Goal: Transaction & Acquisition: Book appointment/travel/reservation

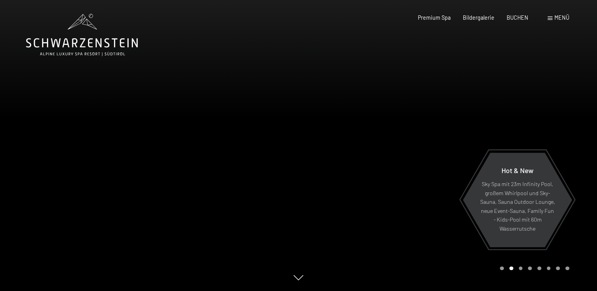
drag, startPoint x: 0, startPoint y: 0, endPoint x: 512, endPoint y: 23, distance: 512.9
click at [514, 18] on span "BUCHEN" at bounding box center [517, 17] width 22 height 7
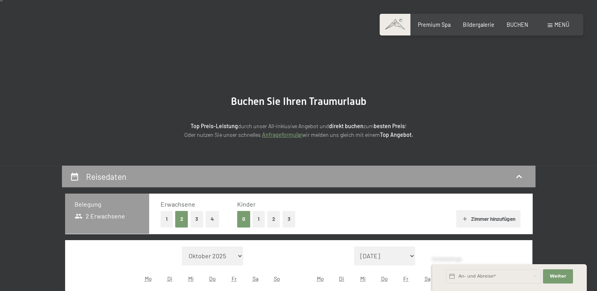
scroll to position [79, 0]
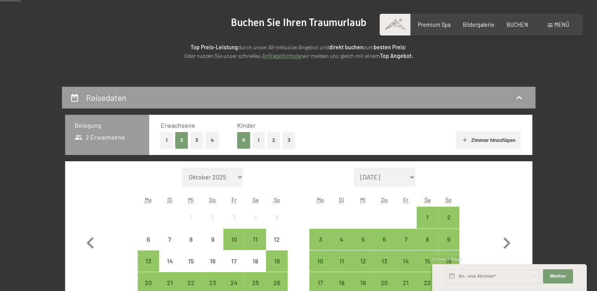
click at [258, 140] on button "1" at bounding box center [258, 140] width 12 height 16
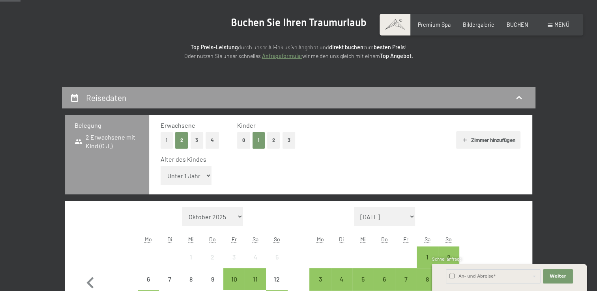
click at [205, 176] on select "Unter 1 Jahr 1 Jahr 2 Jahre 3 Jahre 4 Jahre 5 Jahre 6 Jahre 7 Jahre 8 Jahre 9 J…" at bounding box center [186, 175] width 51 height 19
select select "14"
click at [161, 166] on select "Unter 1 Jahr 1 Jahr 2 Jahre 3 Jahre 4 Jahre 5 Jahre 6 Jahre 7 Jahre 8 Jahre 9 J…" at bounding box center [186, 175] width 51 height 19
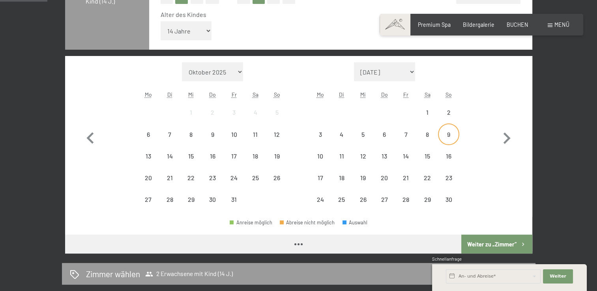
scroll to position [237, 0]
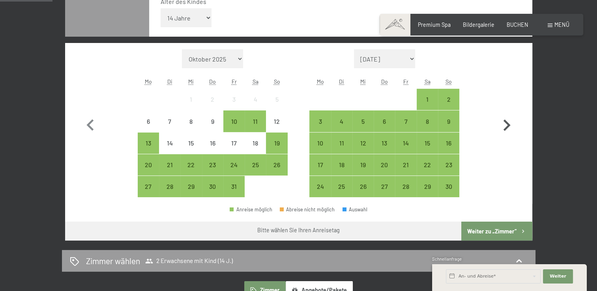
click at [502, 123] on icon "button" at bounding box center [506, 125] width 23 height 23
select select "[DATE]"
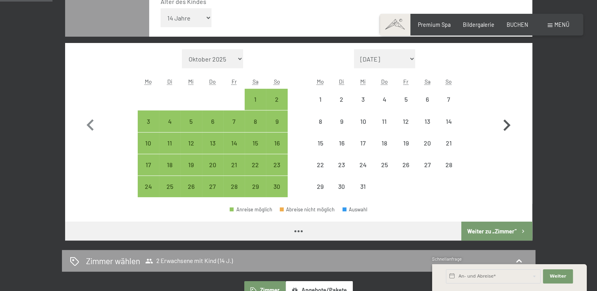
select select "[DATE]"
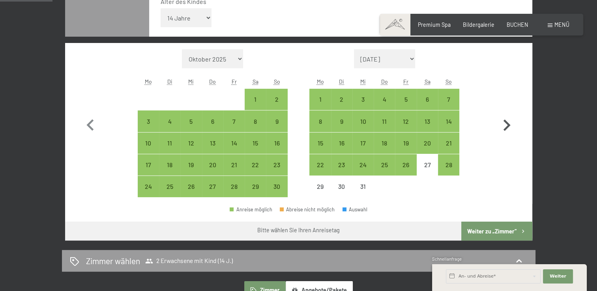
click at [502, 123] on icon "button" at bounding box center [506, 125] width 23 height 23
select select "[DATE]"
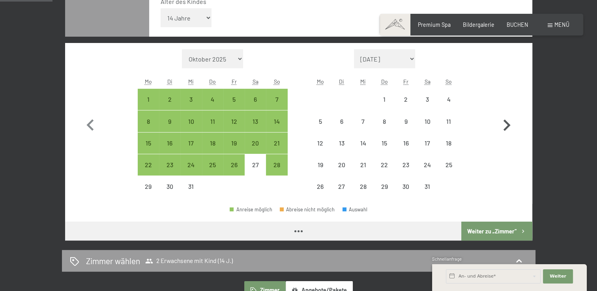
select select "[DATE]"
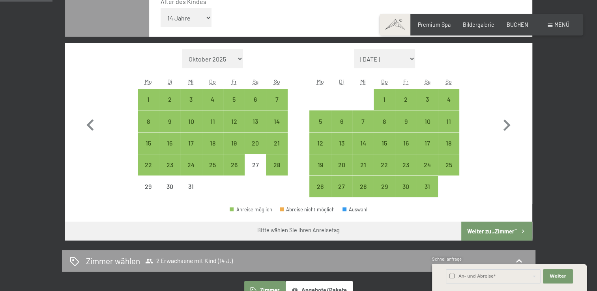
click at [277, 166] on span "Einwilligung Marketing*" at bounding box center [254, 168] width 65 height 8
click at [218, 166] on input "Einwilligung Marketing*" at bounding box center [214, 168] width 8 height 8
checkbox input "false"
click at [426, 96] on div "3" at bounding box center [427, 106] width 20 height 20
select select "[DATE]"
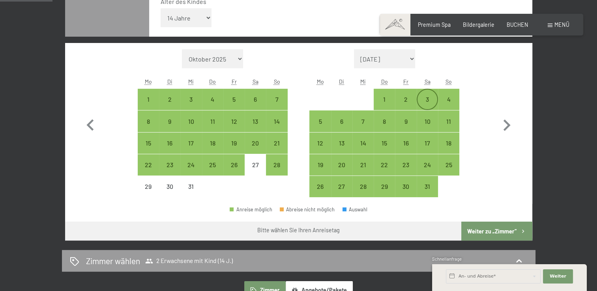
select select "[DATE]"
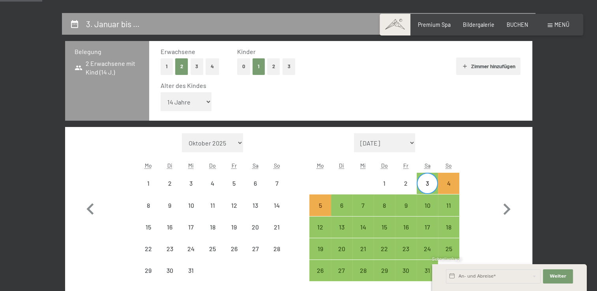
scroll to position [197, 0]
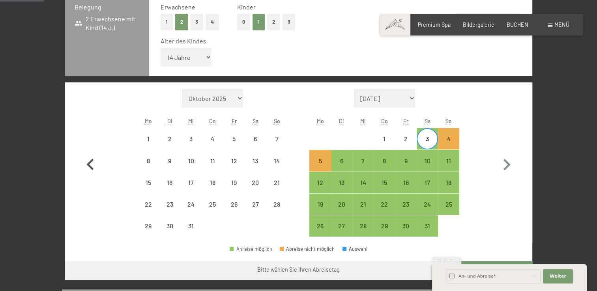
click at [93, 162] on icon "button" at bounding box center [90, 164] width 23 height 23
select select "[DATE]"
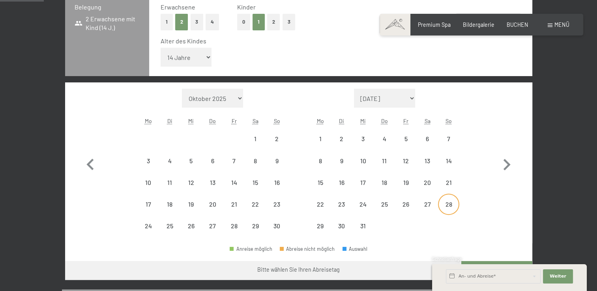
click at [452, 205] on div "28" at bounding box center [449, 211] width 20 height 20
select select "[DATE]"
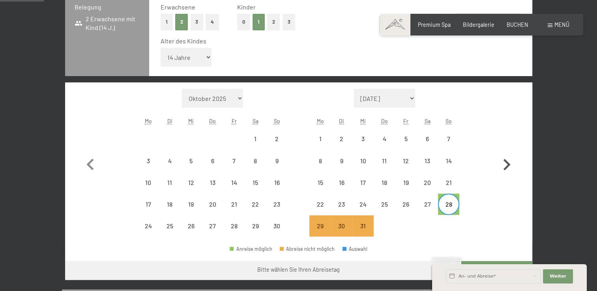
click at [507, 167] on icon "button" at bounding box center [506, 164] width 7 height 11
select select "[DATE]"
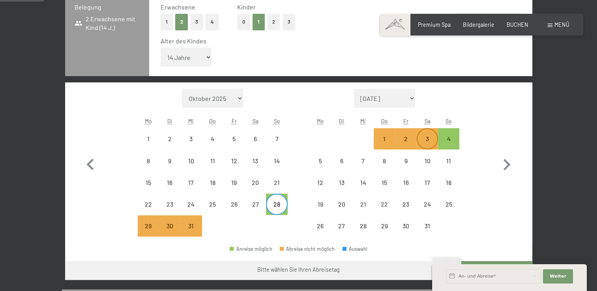
click at [428, 143] on div "3" at bounding box center [427, 146] width 20 height 20
select select "[DATE]"
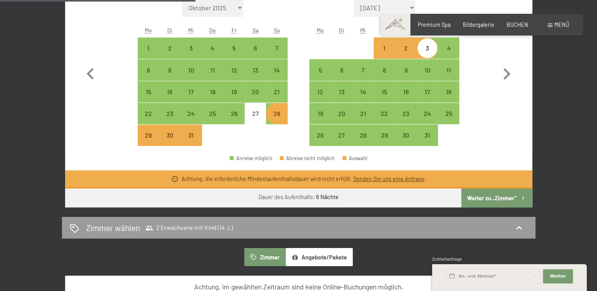
scroll to position [276, 0]
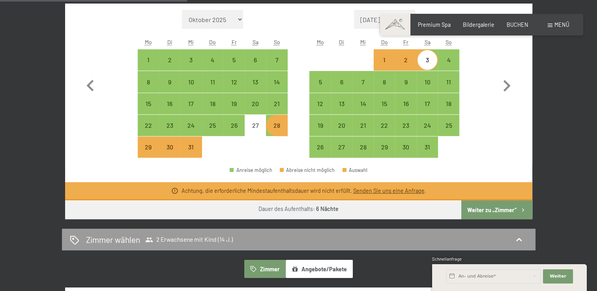
click at [406, 60] on div "2" at bounding box center [406, 67] width 20 height 20
select select "[DATE]"
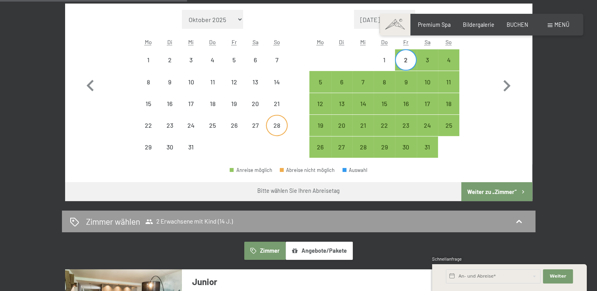
click at [279, 127] on div "28" at bounding box center [277, 132] width 20 height 20
select select "[DATE]"
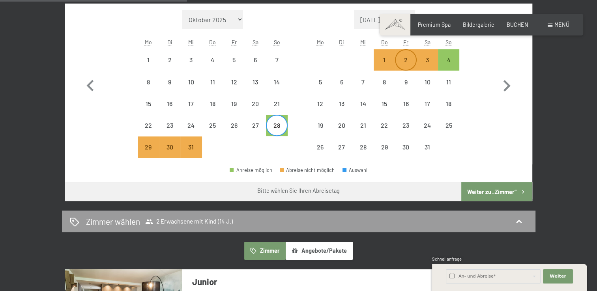
click at [406, 61] on div "2" at bounding box center [406, 67] width 20 height 20
select select "[DATE]"
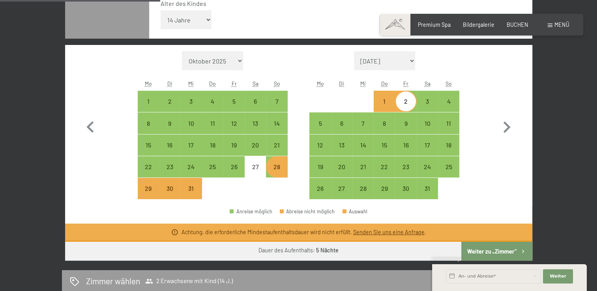
scroll to position [237, 0]
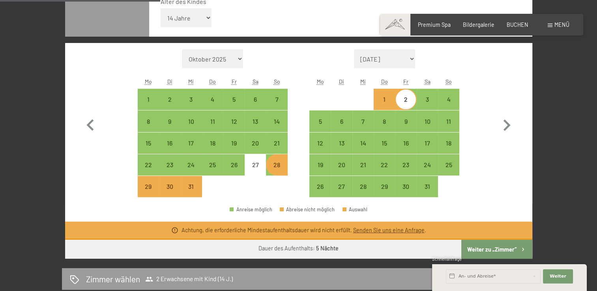
click at [386, 102] on div "1" at bounding box center [384, 106] width 20 height 20
select select "[DATE]"
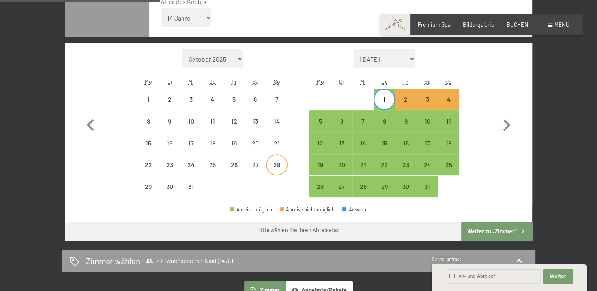
click at [280, 166] on div "28" at bounding box center [277, 172] width 20 height 20
select select "[DATE]"
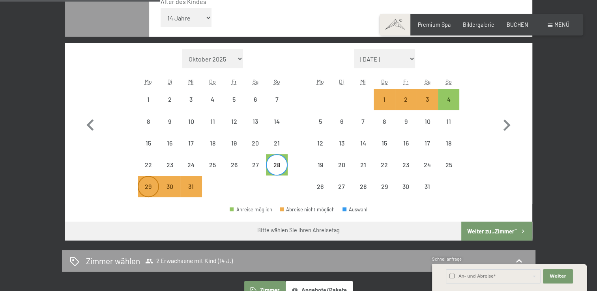
click at [149, 184] on div "29" at bounding box center [148, 193] width 20 height 20
select select "[DATE]"
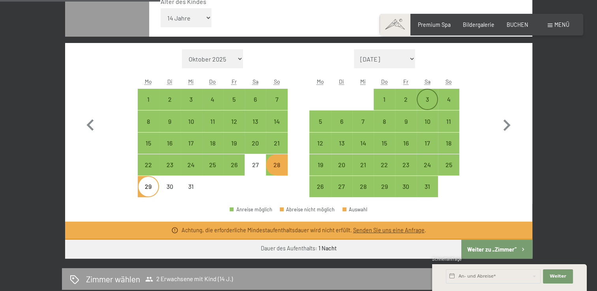
click at [428, 101] on div "3" at bounding box center [427, 106] width 20 height 20
select select "[DATE]"
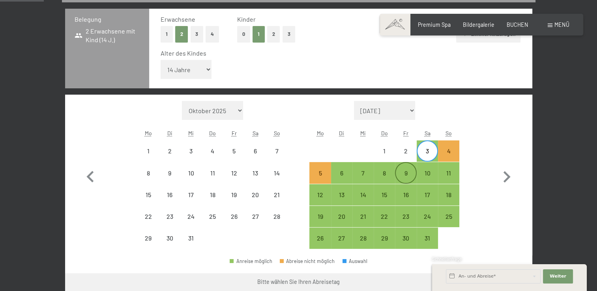
scroll to position [197, 0]
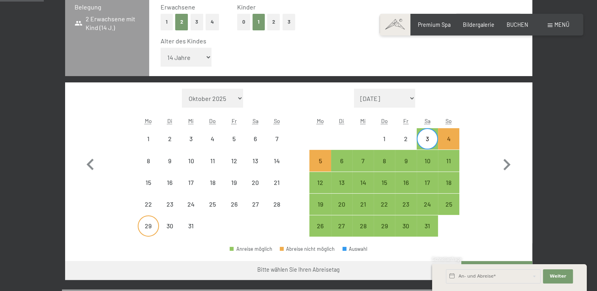
click at [152, 225] on div "29" at bounding box center [148, 233] width 20 height 20
select select "[DATE]"
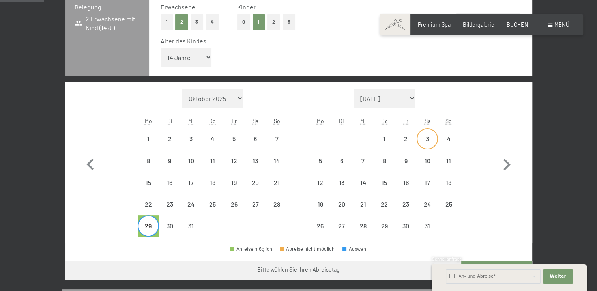
click at [430, 139] on div "3" at bounding box center [427, 146] width 20 height 20
select select "[DATE]"
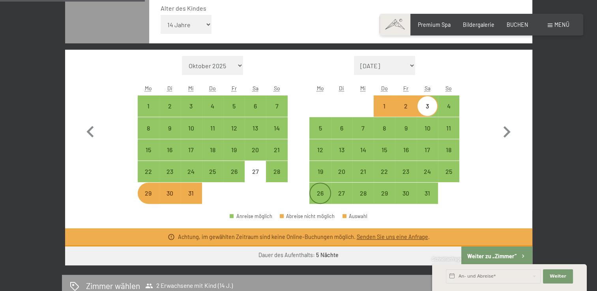
scroll to position [237, 0]
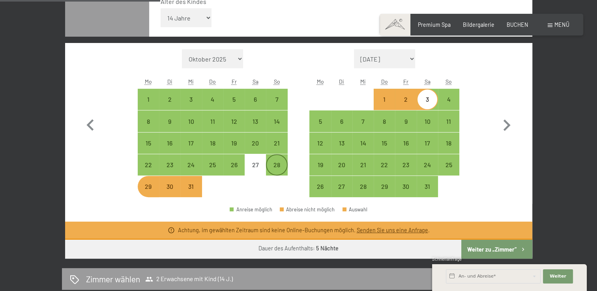
click at [281, 166] on div "28" at bounding box center [277, 172] width 20 height 20
select select "[DATE]"
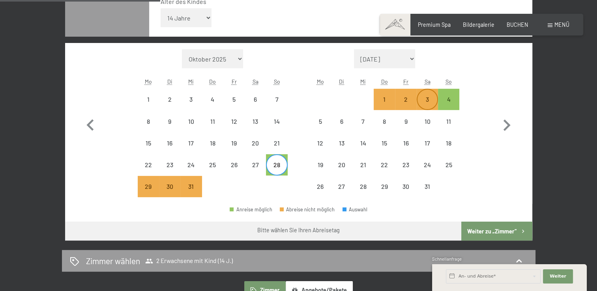
click at [431, 99] on div "3" at bounding box center [427, 106] width 20 height 20
select select "[DATE]"
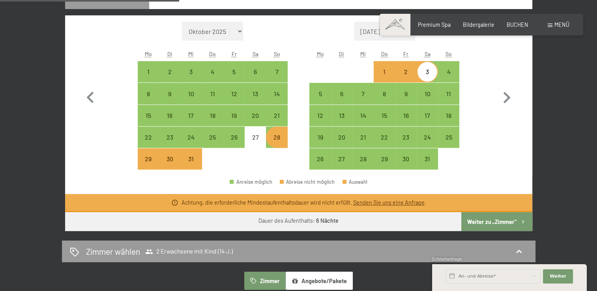
scroll to position [276, 0]
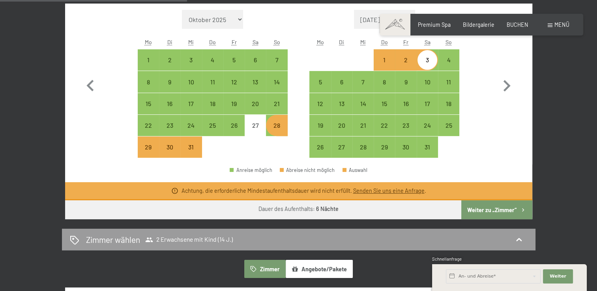
click at [489, 210] on button "Weiter zu „Zimmer“" at bounding box center [496, 209] width 71 height 19
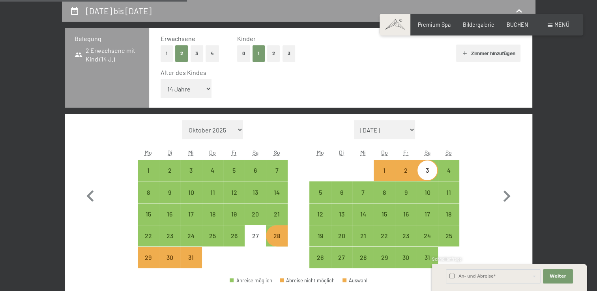
select select "[DATE]"
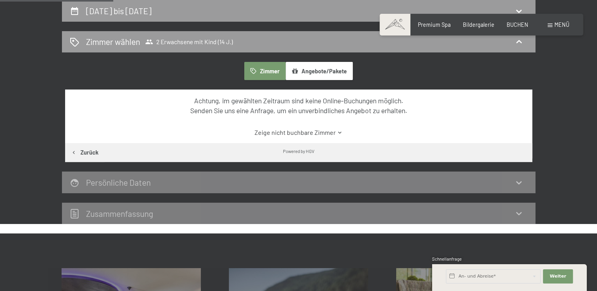
click at [88, 152] on button "Zurück" at bounding box center [84, 152] width 39 height 19
select select "14"
select select "[DATE]"
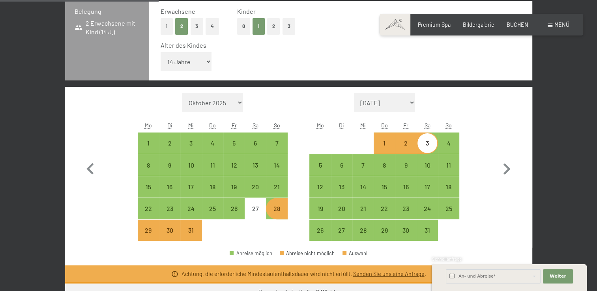
scroll to position [205, 0]
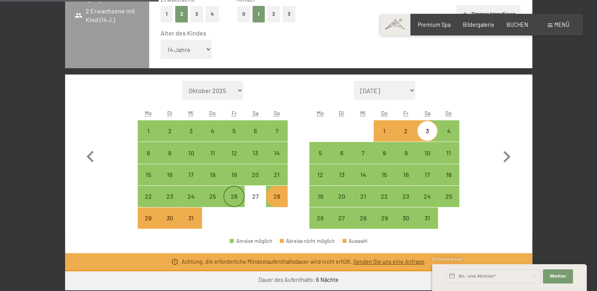
click at [227, 195] on div "26" at bounding box center [234, 203] width 20 height 20
select select "[DATE]"
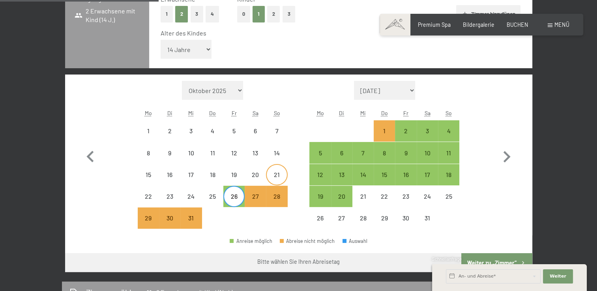
click at [275, 174] on div "21" at bounding box center [277, 182] width 20 height 20
select select "[DATE]"
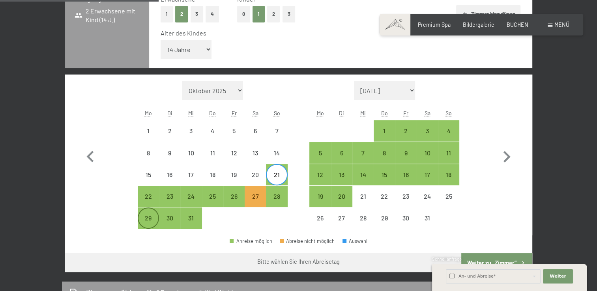
click at [145, 219] on div "29" at bounding box center [148, 225] width 20 height 20
select select "[DATE]"
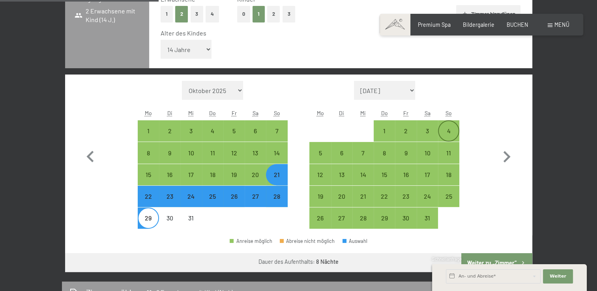
click at [446, 128] on div "4" at bounding box center [449, 138] width 20 height 20
select select "[DATE]"
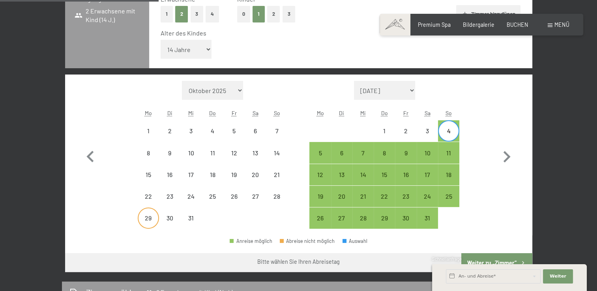
click at [142, 221] on div "29" at bounding box center [148, 225] width 20 height 20
select select "[DATE]"
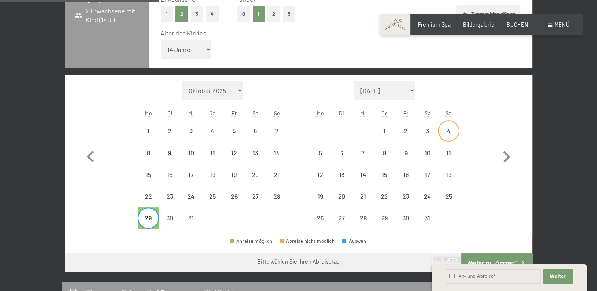
click at [451, 129] on div "4" at bounding box center [449, 138] width 20 height 20
select select "[DATE]"
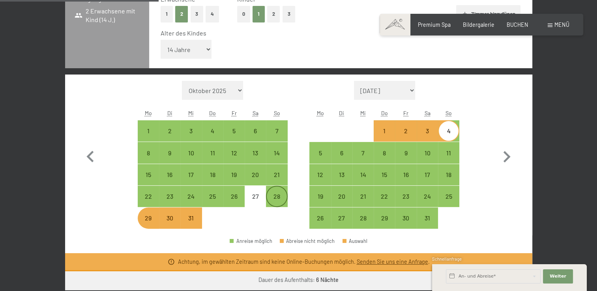
click at [276, 194] on div "28" at bounding box center [277, 203] width 20 height 20
select select "[DATE]"
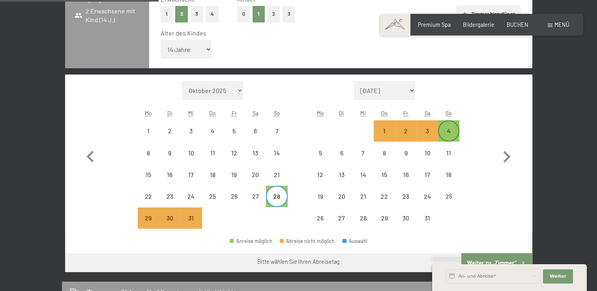
click at [447, 134] on div "4" at bounding box center [449, 138] width 20 height 20
select select "[DATE]"
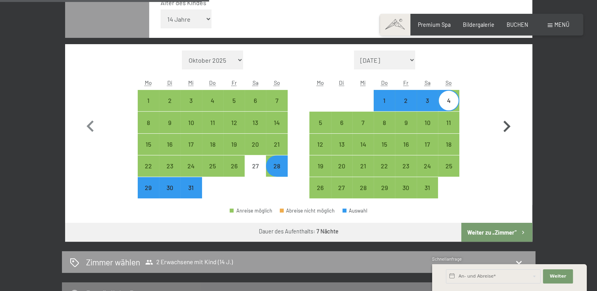
scroll to position [284, 0]
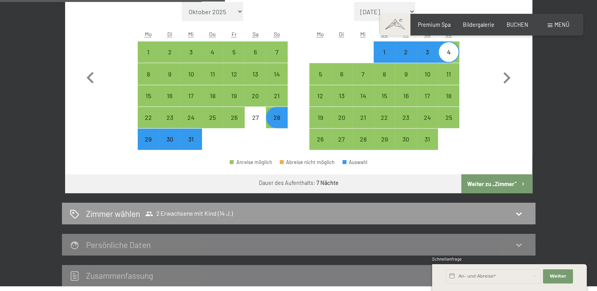
click at [505, 181] on button "Weiter zu „Zimmer“" at bounding box center [496, 183] width 71 height 19
select select "[DATE]"
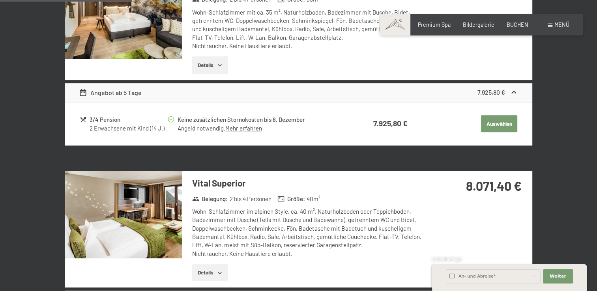
scroll to position [166, 0]
